Goal: Task Accomplishment & Management: Manage account settings

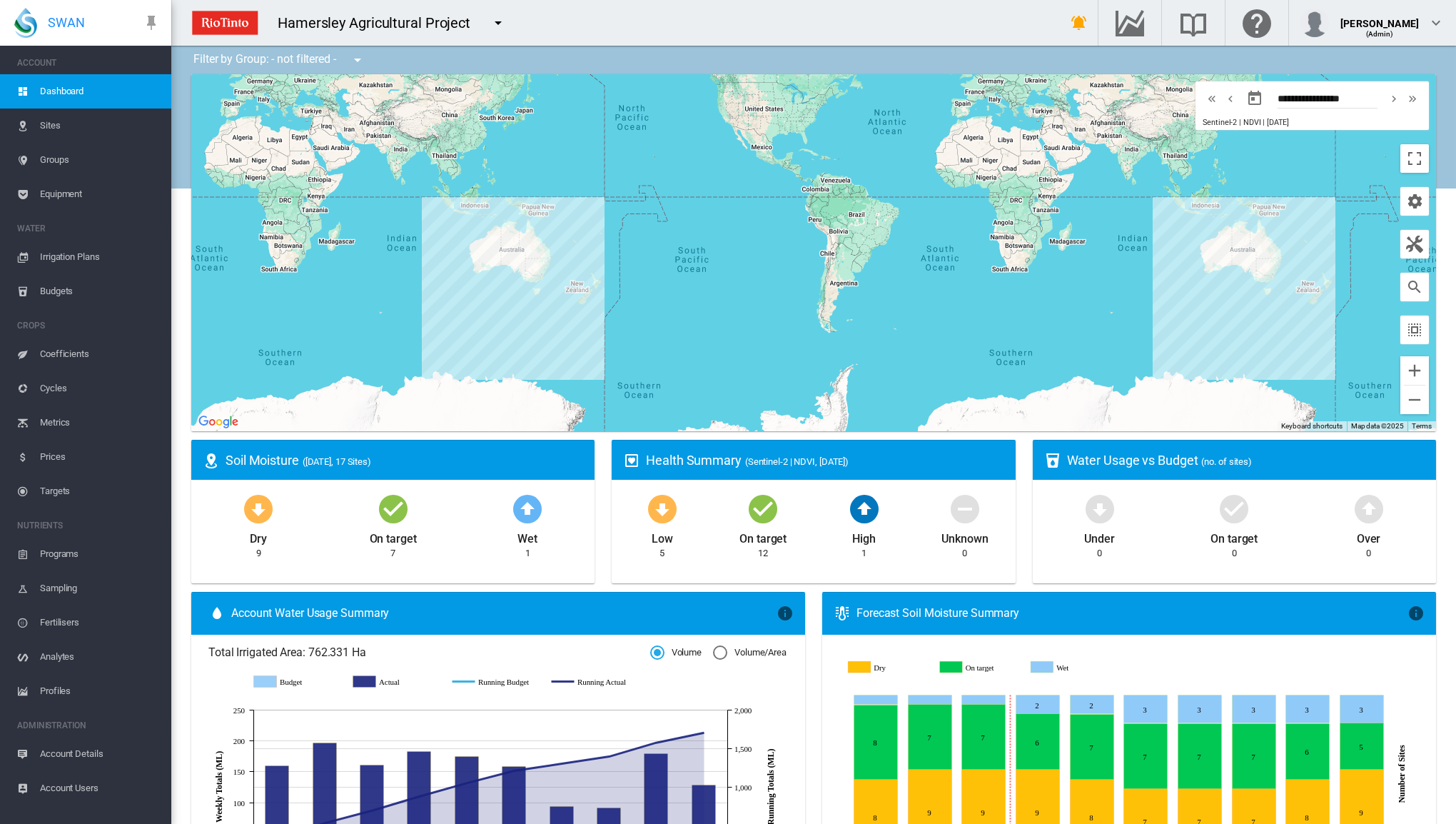
click at [91, 253] on span "Irrigation Plans" at bounding box center [100, 256] width 120 height 34
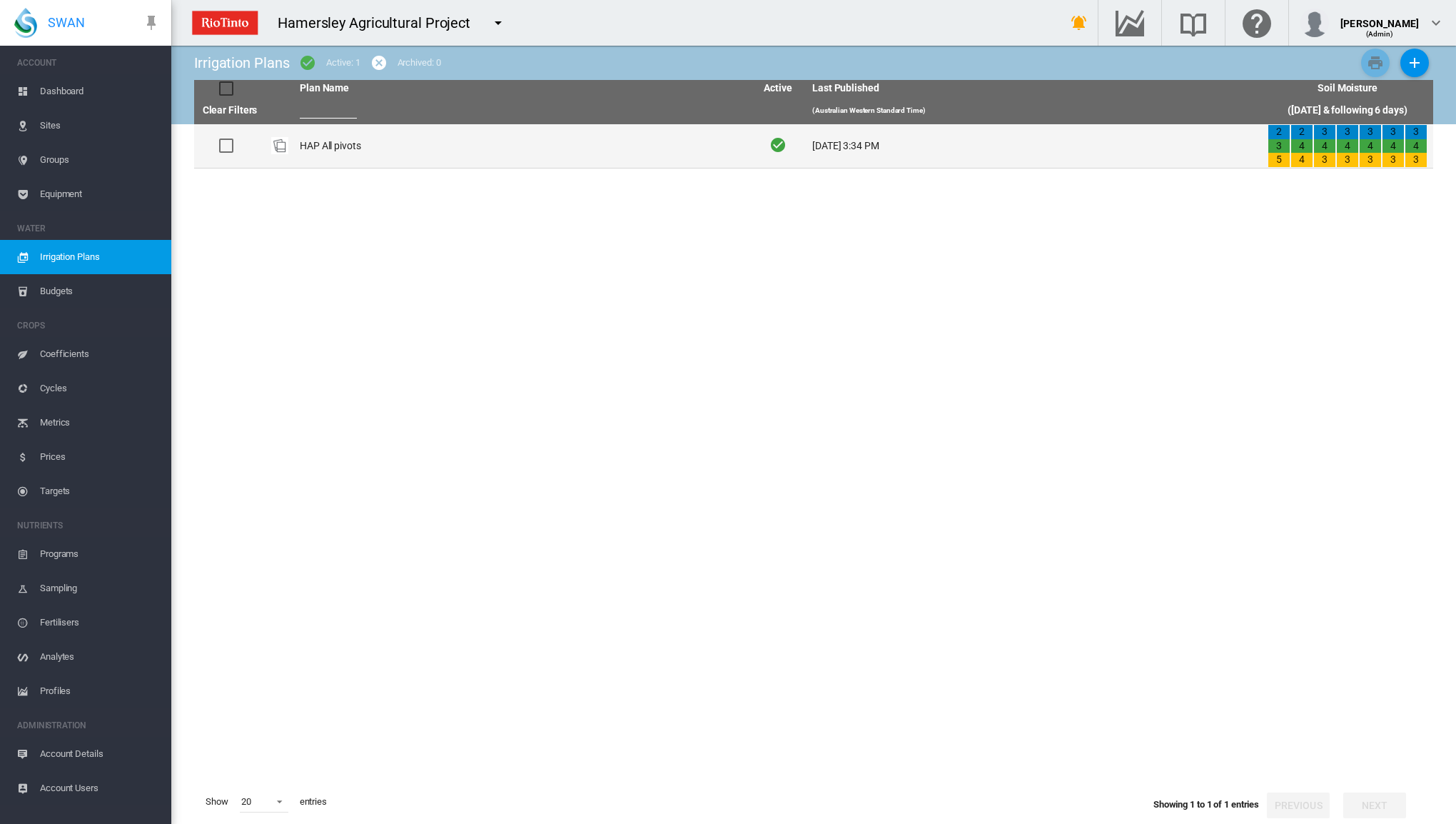
click at [225, 145] on div at bounding box center [226, 146] width 14 height 14
click at [353, 152] on td "HAP All pivots" at bounding box center [522, 147] width 456 height 44
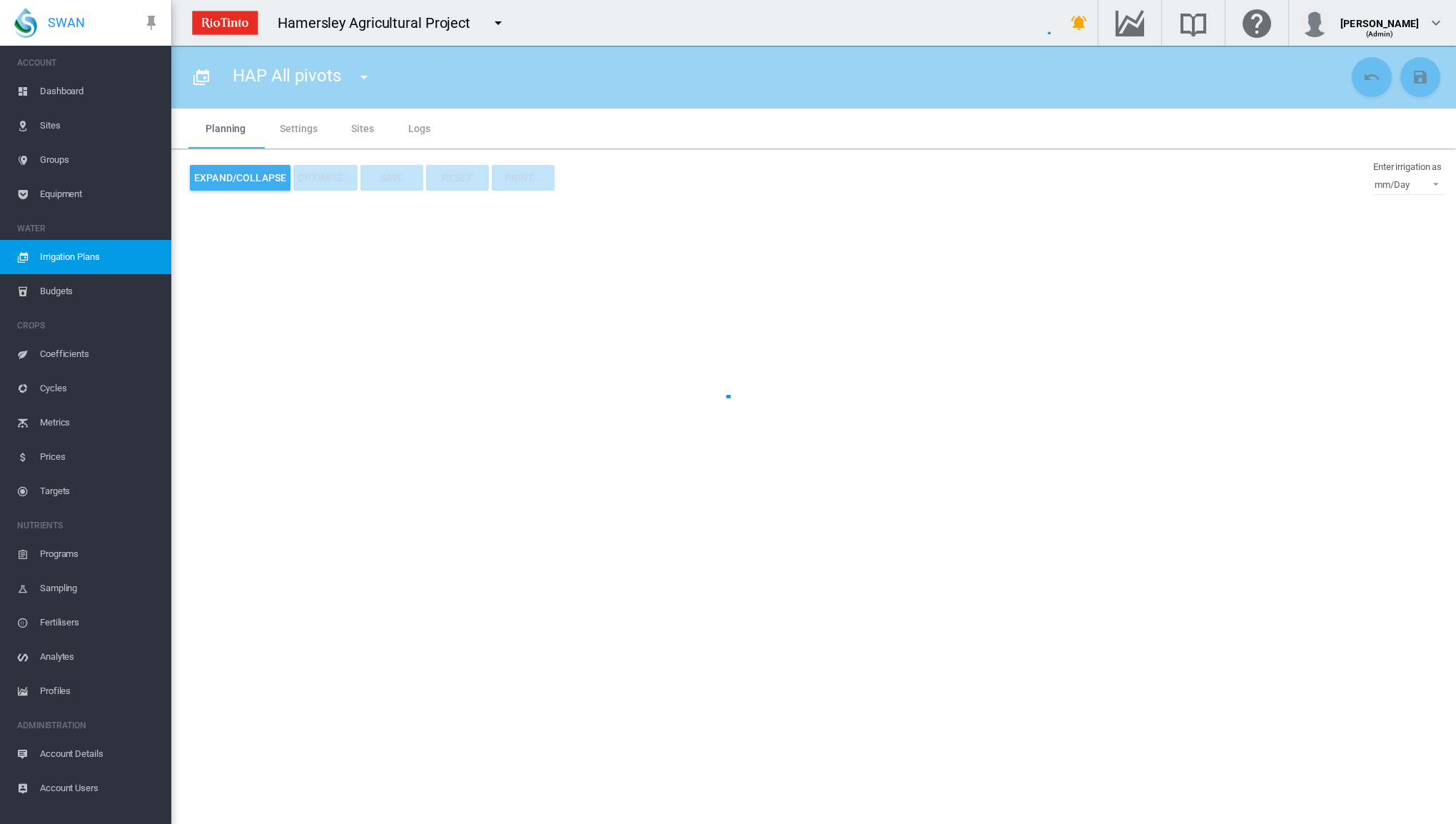
type input "**********"
type input "*"
type input "*****"
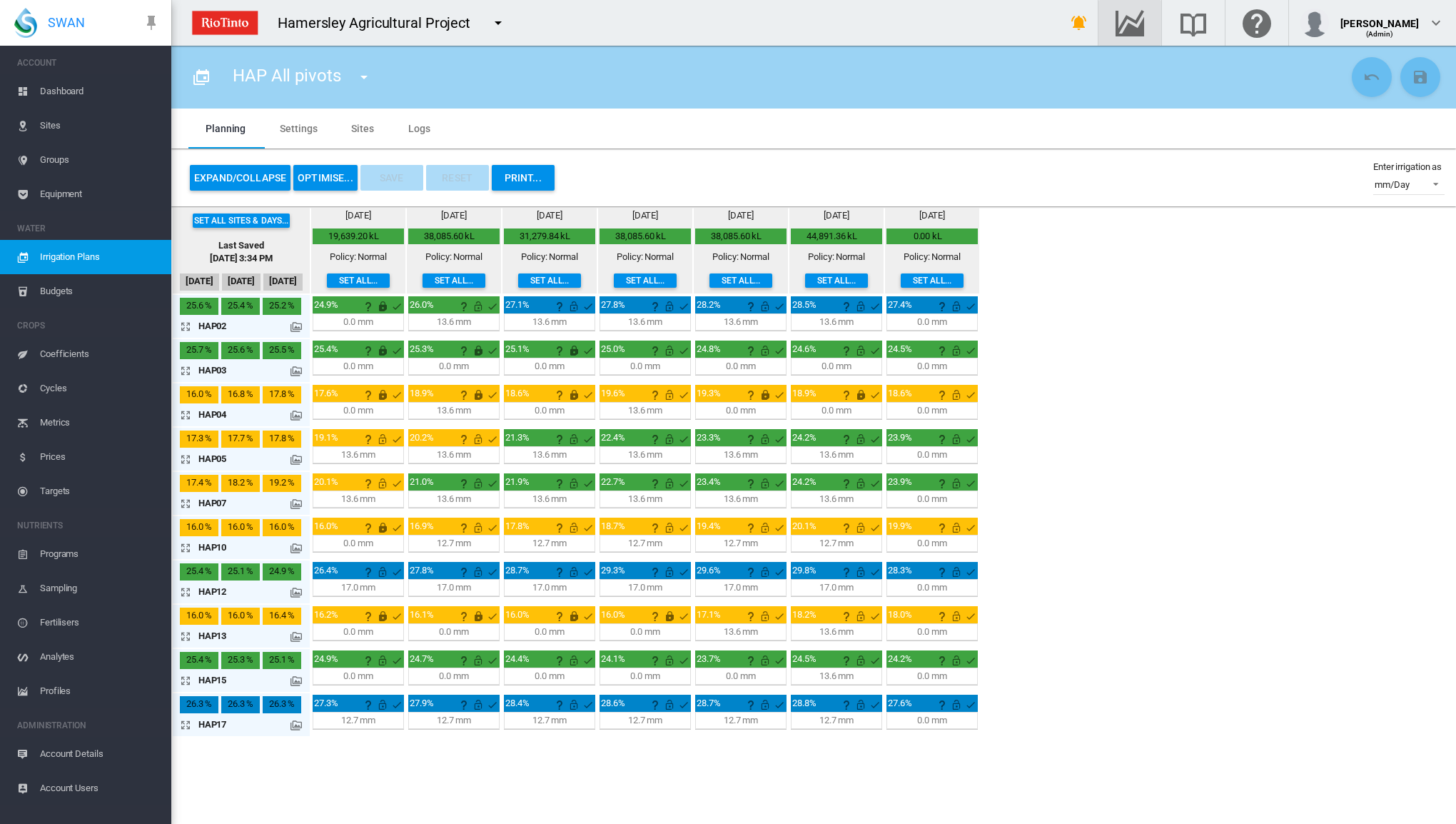
click at [1150, 24] on div "button" at bounding box center [1130, 22] width 40 height 17
click at [326, 180] on button "OPTIMISE..." at bounding box center [325, 178] width 64 height 26
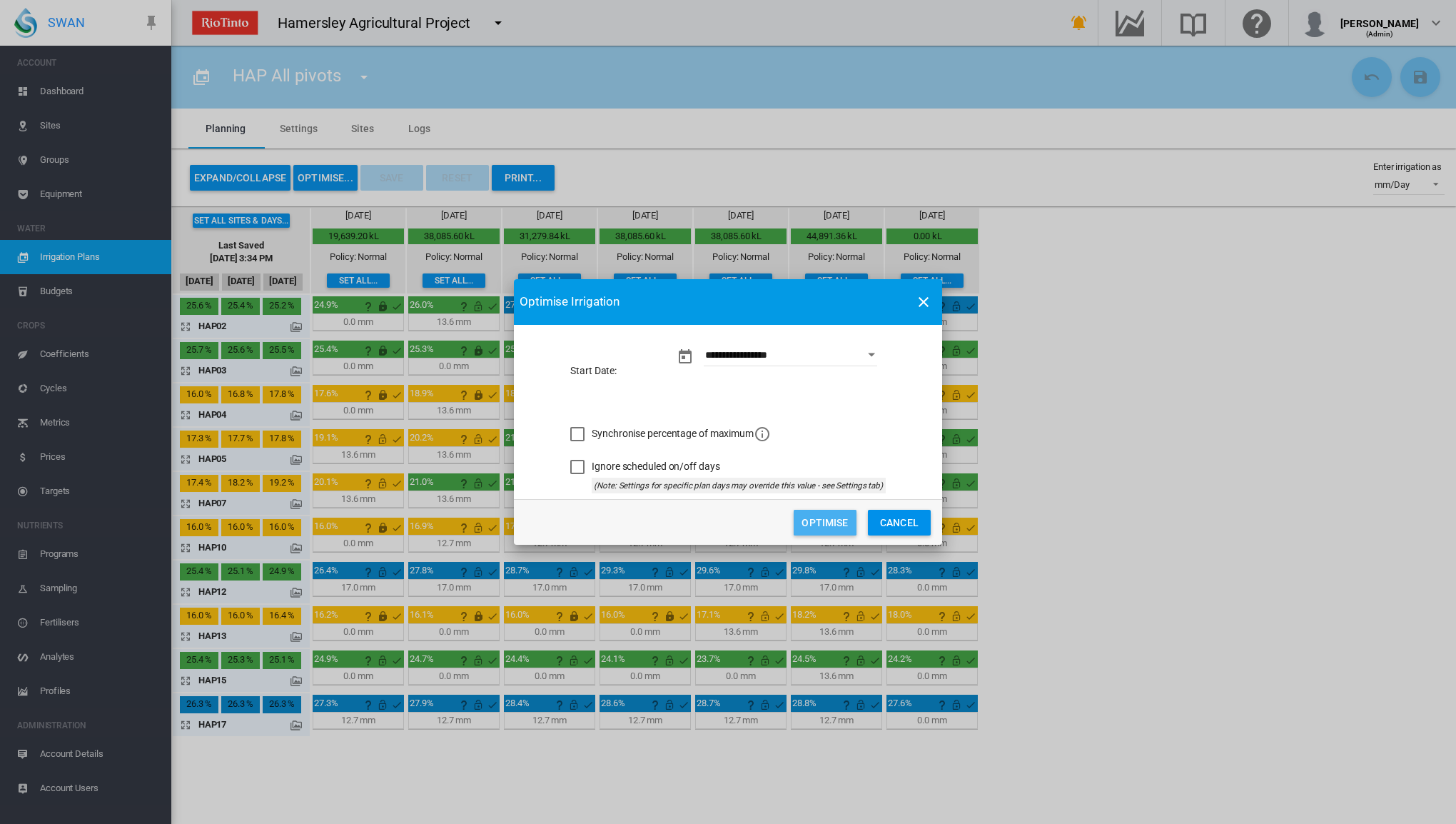
click at [814, 520] on button "Optimise" at bounding box center [825, 523] width 63 height 26
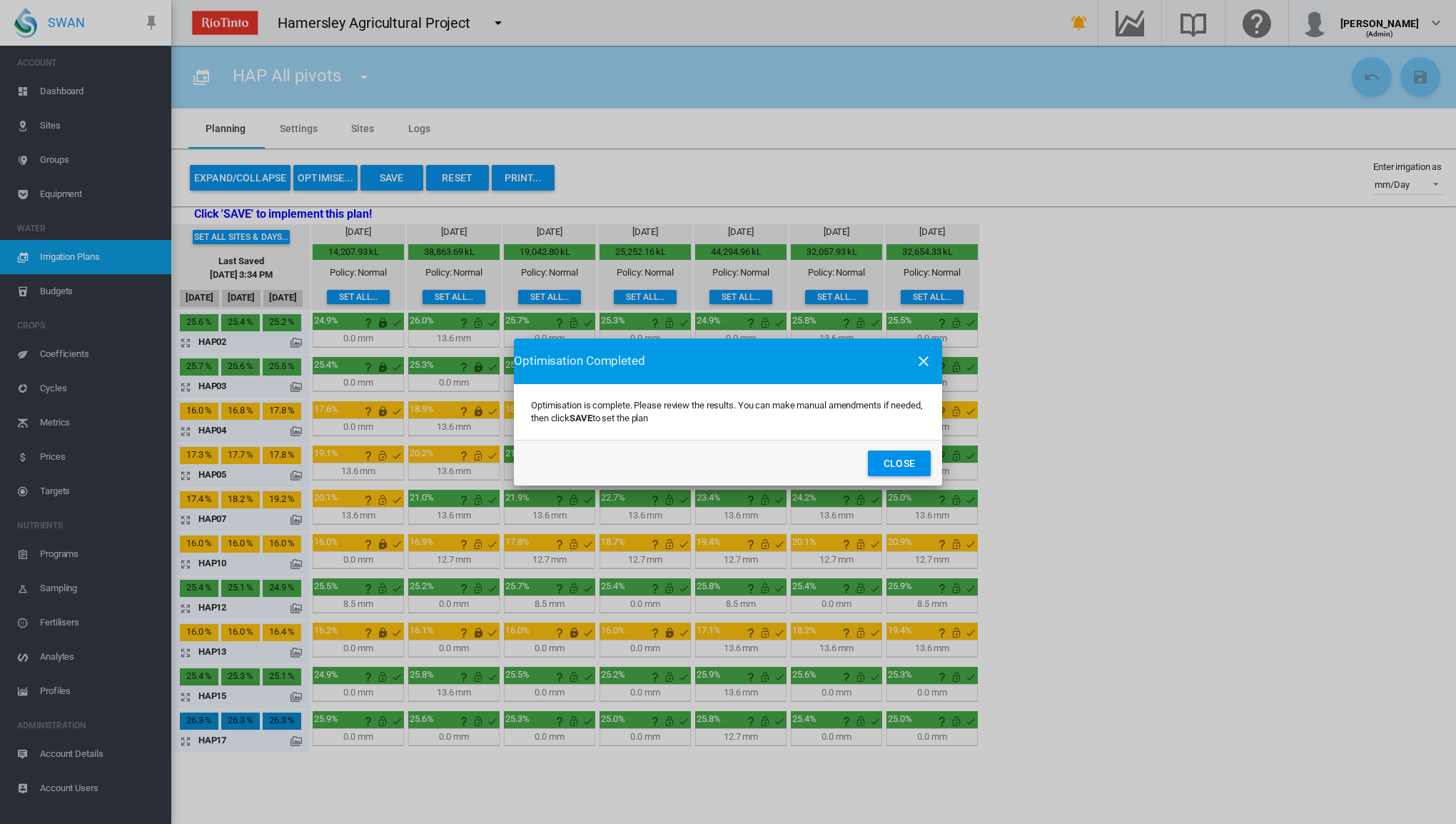
click at [904, 461] on button "Close" at bounding box center [899, 464] width 63 height 26
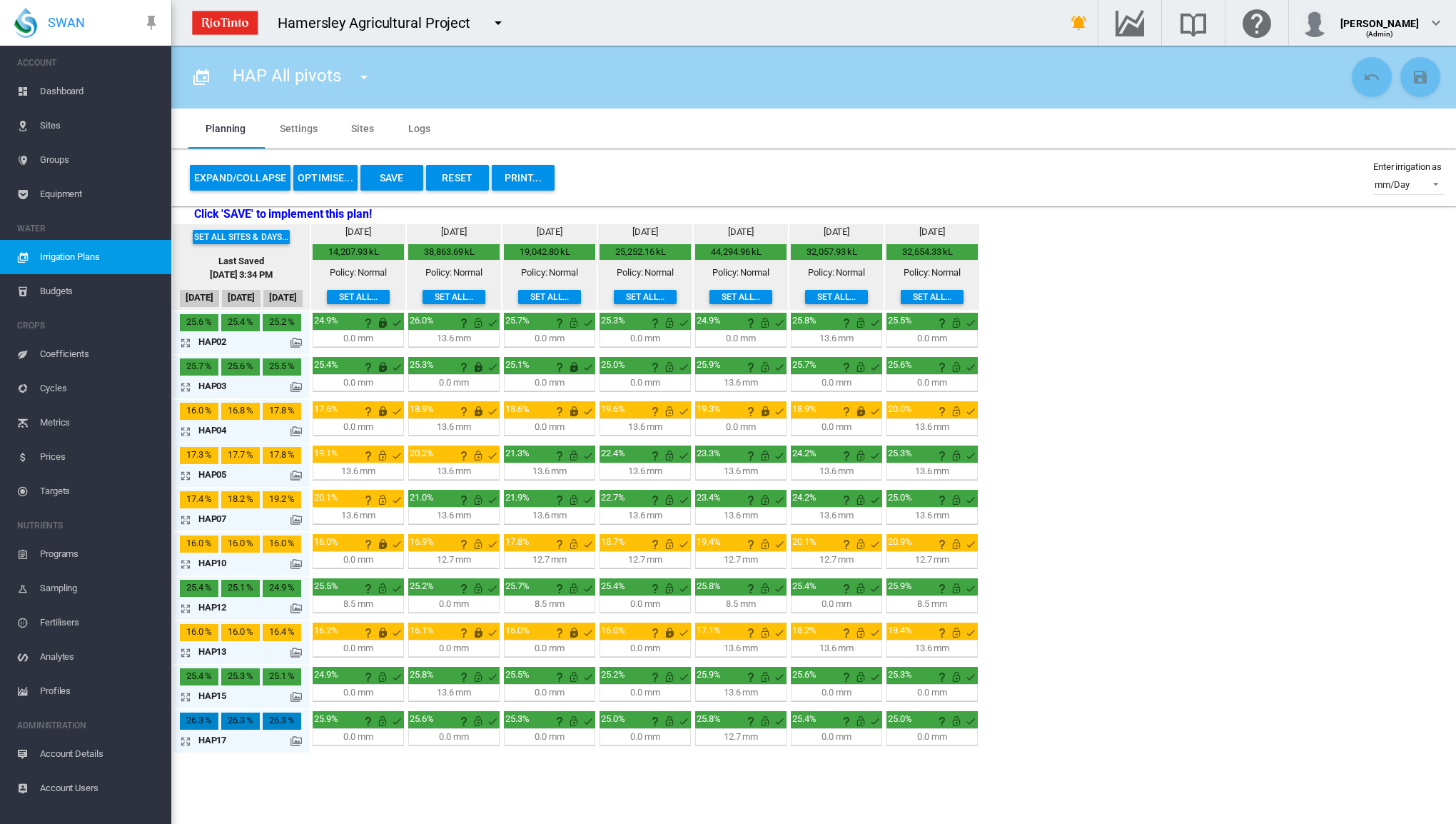
click at [383, 175] on button "Save" at bounding box center [391, 178] width 63 height 26
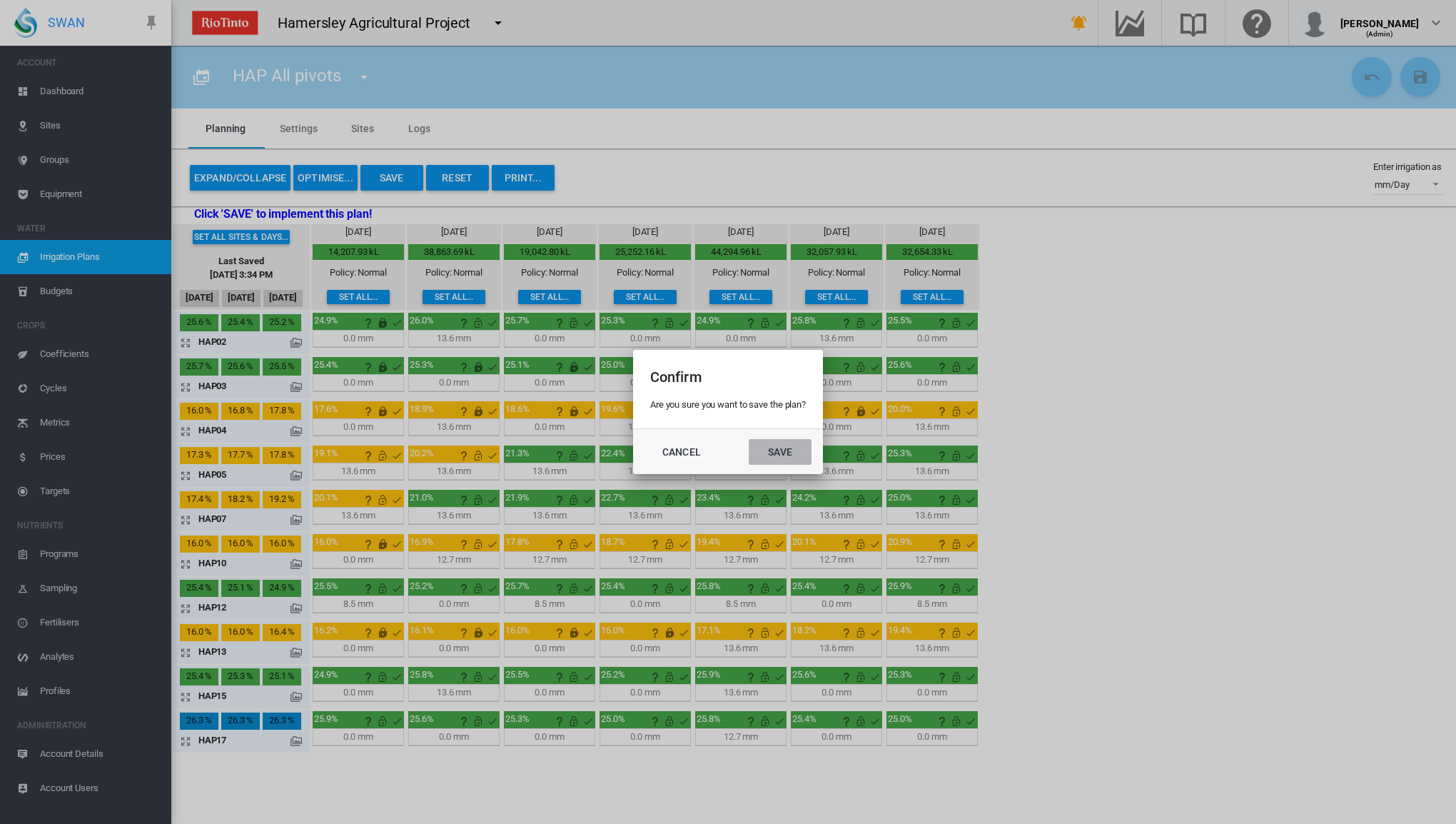
click at [764, 448] on button "Save" at bounding box center [780, 452] width 63 height 26
